Goal: Find specific page/section: Find specific page/section

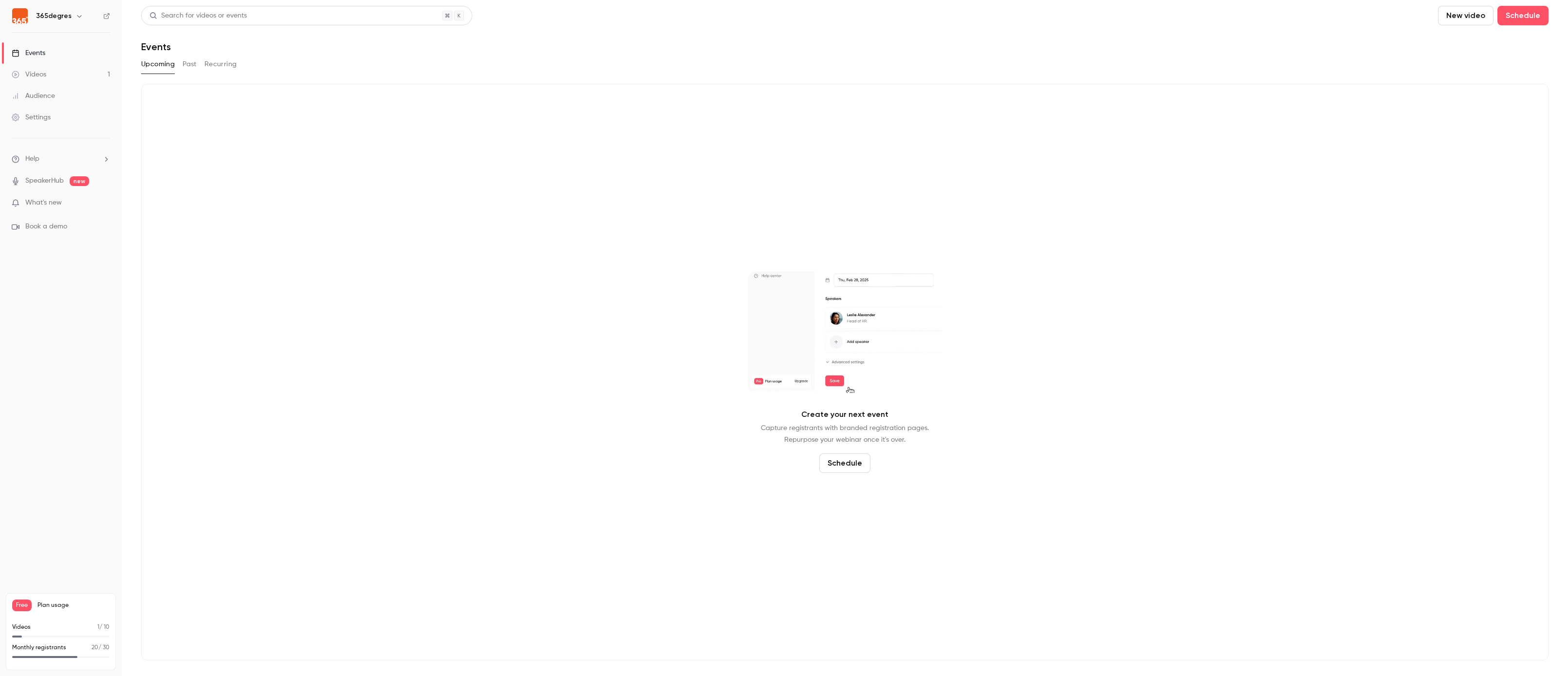
click at [190, 68] on button "Past" at bounding box center [190, 63] width 14 height 15
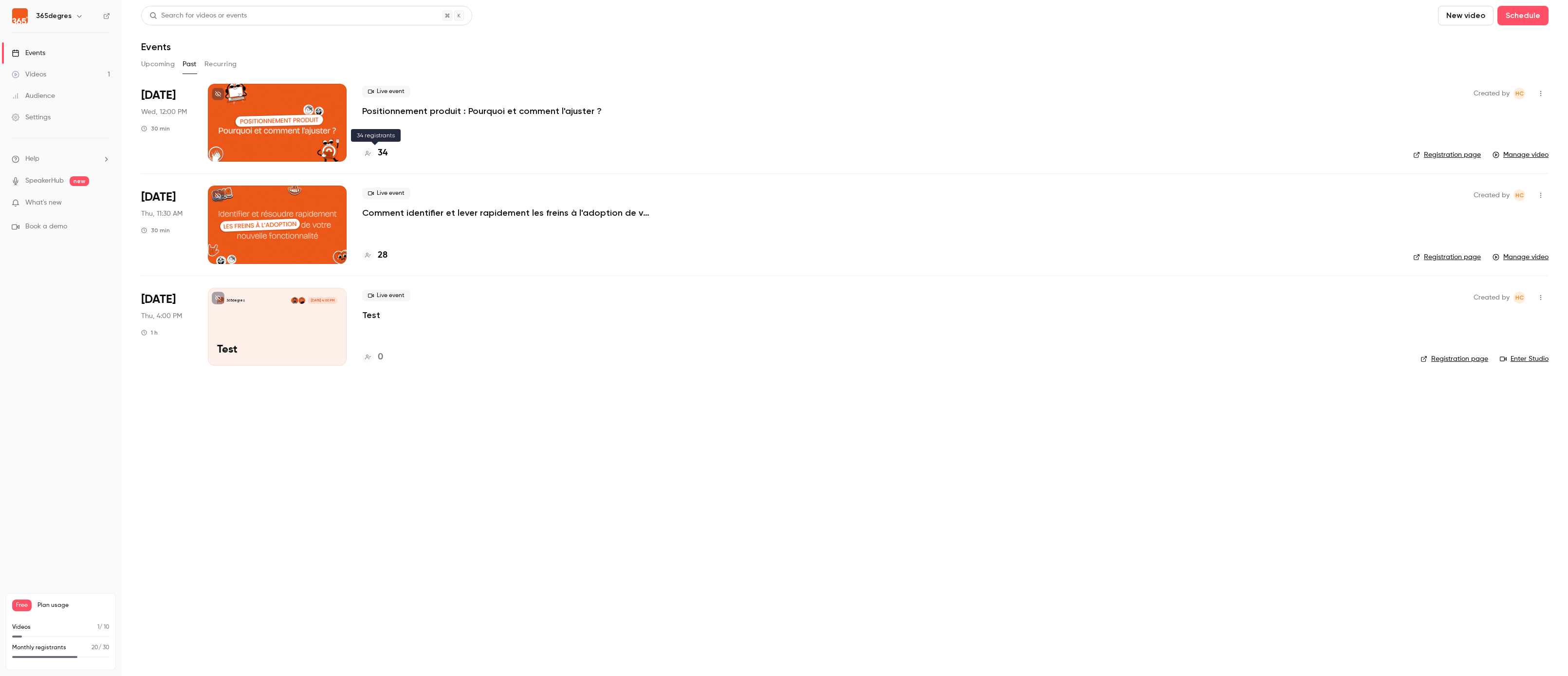
click at [377, 150] on h4 "34" at bounding box center [382, 153] width 10 height 14
